Goal: Use online tool/utility: Utilize a website feature to perform a specific function

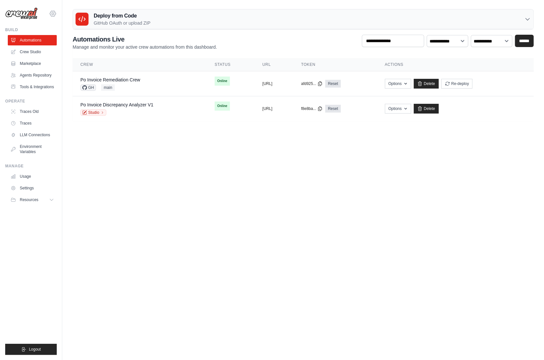
click at [53, 12] on icon at bounding box center [53, 14] width 8 height 8
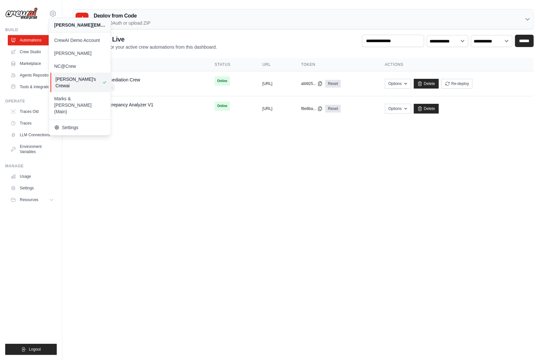
click at [83, 76] on span "[PERSON_NAME]'s Crewai" at bounding box center [80, 82] width 51 height 13
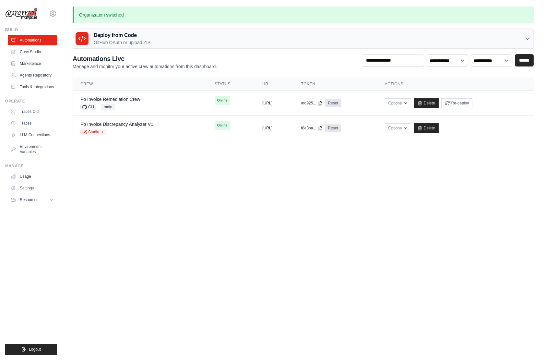
click at [103, 210] on body "[PERSON_NAME][EMAIL_ADDRESS][PERSON_NAME][DOMAIN_NAME] CrewAI Demo Account [PER…" at bounding box center [272, 180] width 544 height 360
click at [53, 16] on icon at bounding box center [53, 14] width 8 height 8
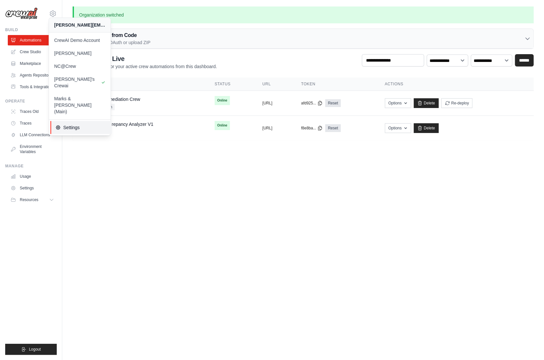
click at [79, 124] on span "Settings" at bounding box center [80, 127] width 51 height 6
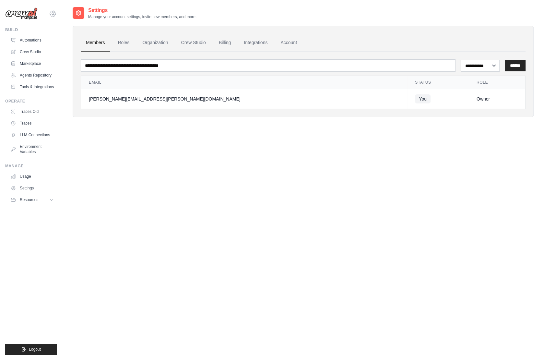
click at [54, 11] on icon at bounding box center [53, 14] width 8 height 8
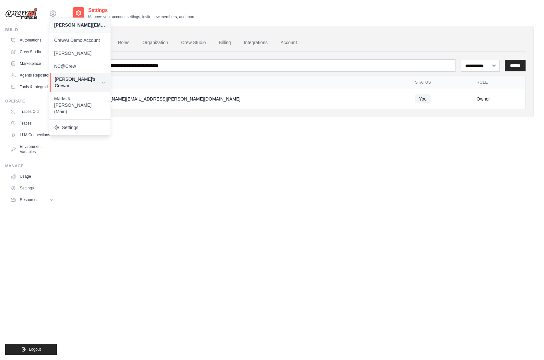
click at [69, 80] on span "[PERSON_NAME]'s Crewai" at bounding box center [80, 82] width 51 height 13
click at [29, 41] on link "Automations" at bounding box center [32, 40] width 49 height 10
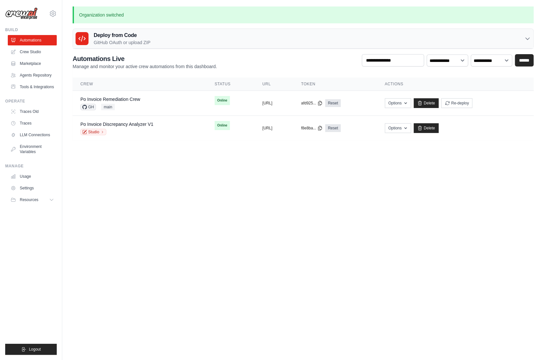
click at [165, 182] on body "[PERSON_NAME][EMAIL_ADDRESS][PERSON_NAME][DOMAIN_NAME] CrewAI Demo Account [PER…" at bounding box center [272, 180] width 544 height 360
click at [28, 49] on link "Crew Studio" at bounding box center [32, 52] width 49 height 10
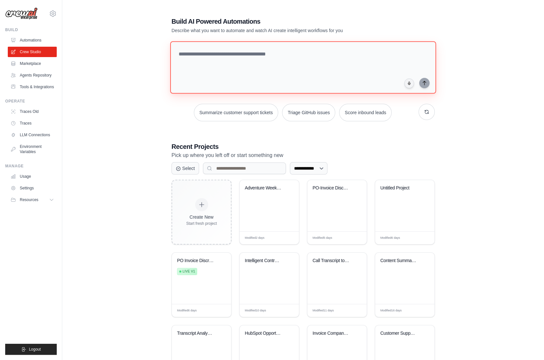
click at [244, 76] on textarea at bounding box center [303, 67] width 266 height 53
